Goal: Task Accomplishment & Management: Use online tool/utility

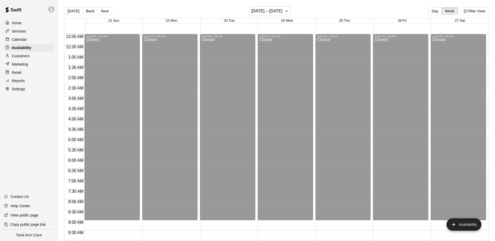
scroll to position [277, 0]
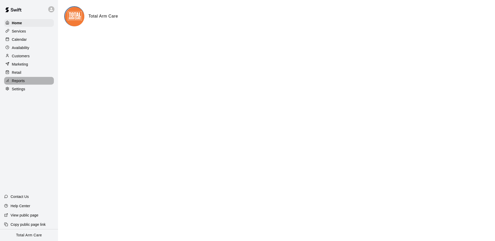
click at [18, 81] on p "Reports" at bounding box center [18, 80] width 13 height 5
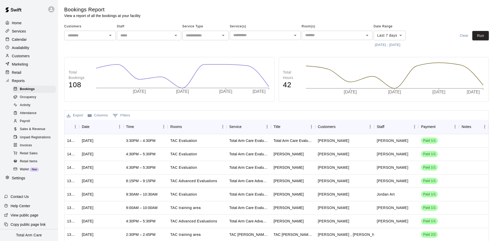
click at [30, 101] on link "Activity" at bounding box center [35, 105] width 46 height 8
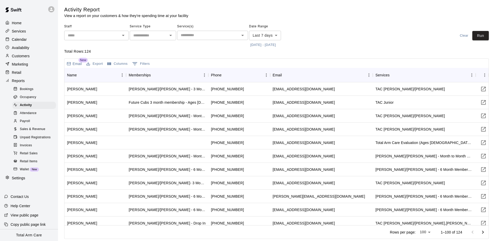
click at [27, 120] on span "Payroll" at bounding box center [25, 121] width 10 height 5
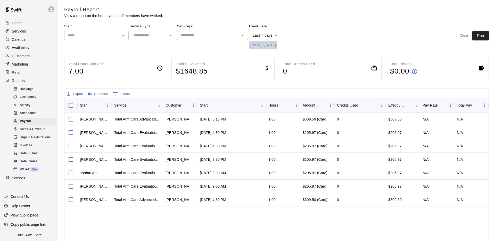
click at [262, 47] on button "[DATE] - [DATE]" at bounding box center [263, 45] width 28 height 8
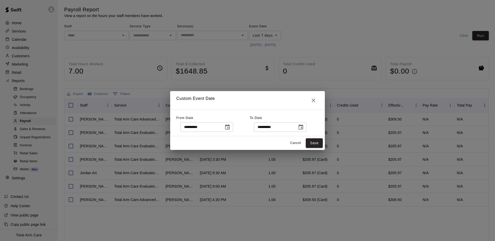
click at [230, 126] on icon "Choose date, selected date is Sep 3, 2025" at bounding box center [227, 126] width 5 height 5
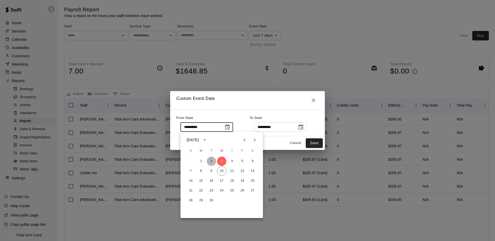
click at [212, 161] on button "2" at bounding box center [211, 161] width 9 height 9
type input "**********"
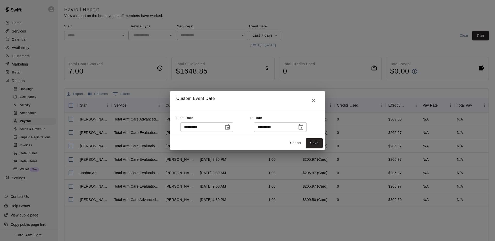
click at [302, 125] on icon "Choose date, selected date is Sep 10, 2025" at bounding box center [301, 126] width 5 height 5
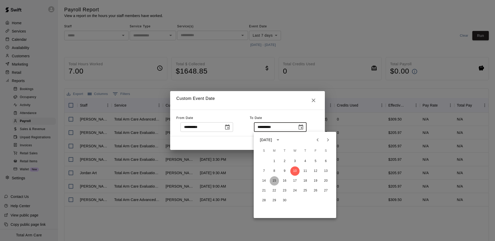
click at [274, 182] on button "15" at bounding box center [274, 180] width 9 height 9
type input "**********"
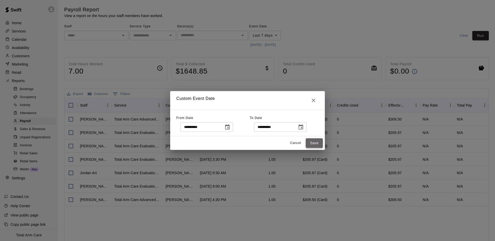
click at [316, 143] on button "Save" at bounding box center [314, 143] width 17 height 10
type input "******"
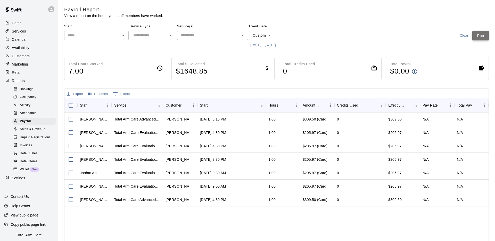
click at [486, 37] on button "Run" at bounding box center [480, 36] width 17 height 10
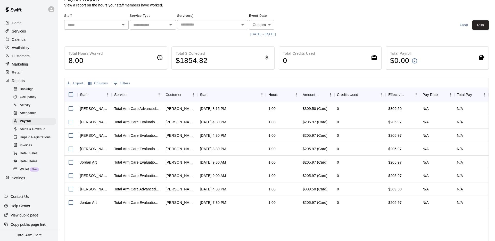
scroll to position [12, 0]
click at [92, 94] on icon "Sort" at bounding box center [91, 93] width 5 height 5
